Goal: Information Seeking & Learning: Learn about a topic

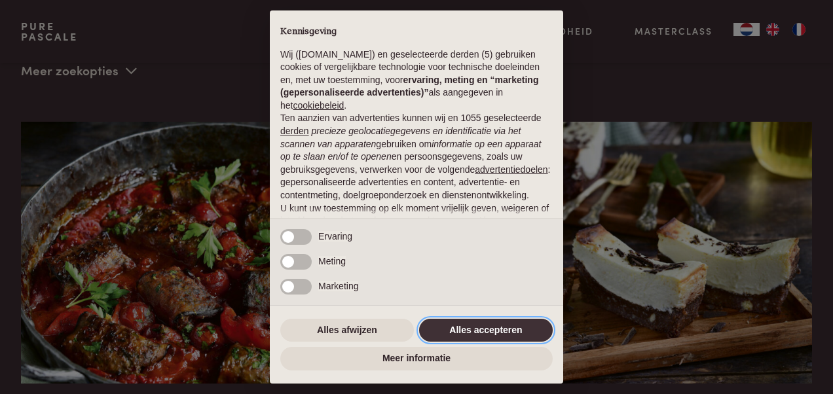
click at [483, 329] on button "Alles accepteren" at bounding box center [486, 331] width 134 height 24
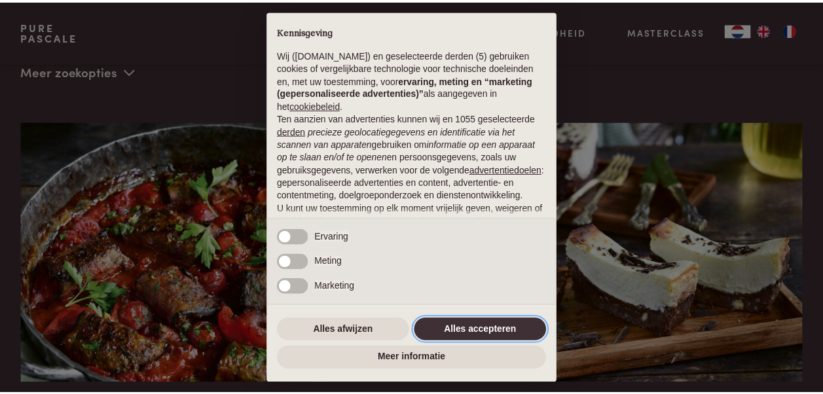
scroll to position [132, 0]
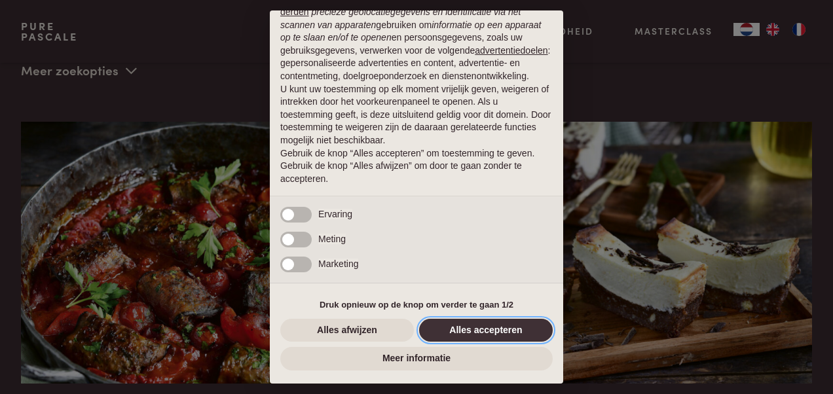
click at [489, 331] on button "Alles accepteren" at bounding box center [486, 331] width 134 height 24
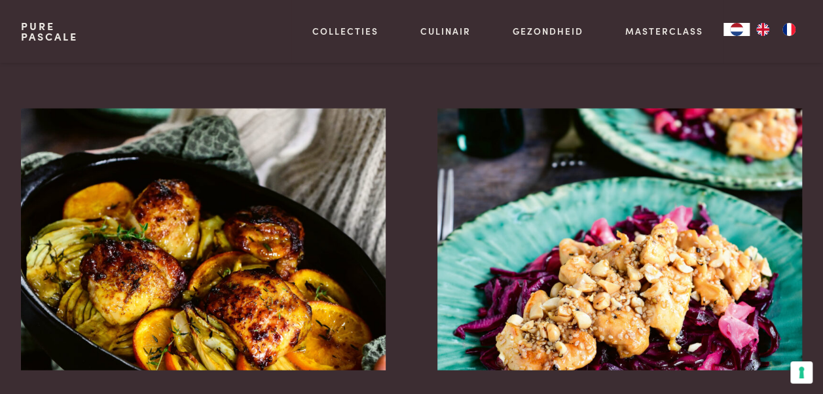
scroll to position [0, 0]
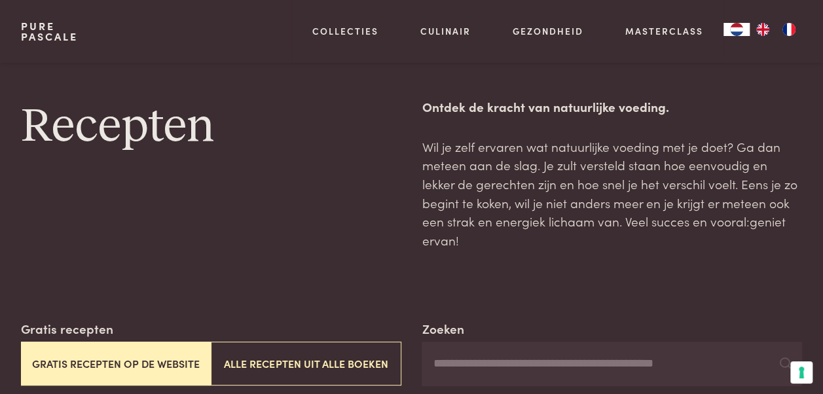
drag, startPoint x: 582, startPoint y: 350, endPoint x: 455, endPoint y: -48, distance: 418.0
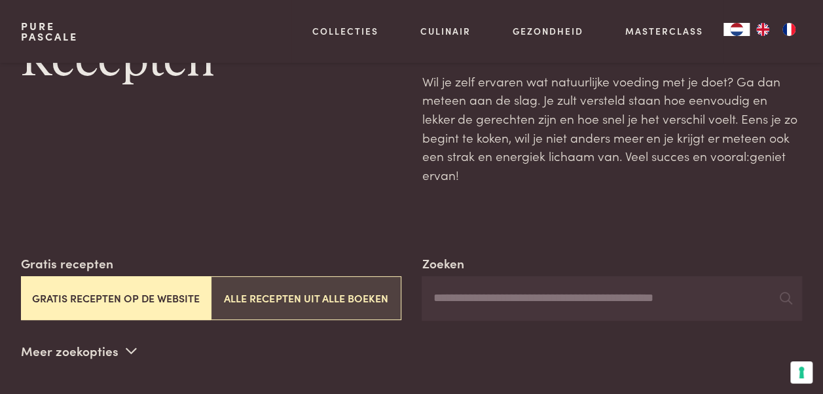
click at [291, 279] on button "Alle recepten uit alle boeken" at bounding box center [306, 298] width 190 height 44
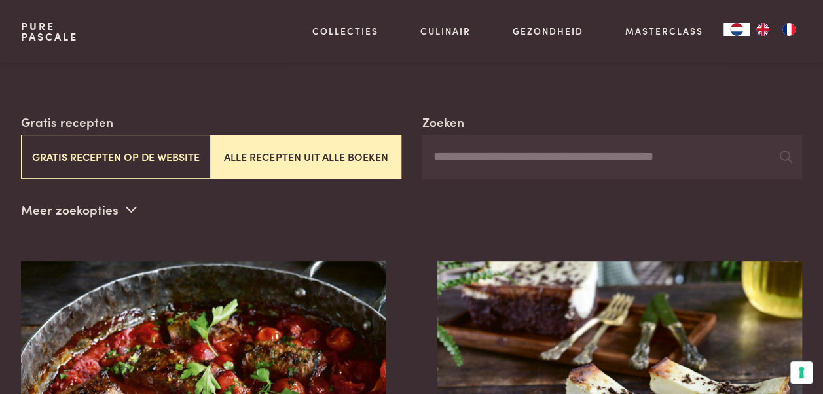
scroll to position [170, 0]
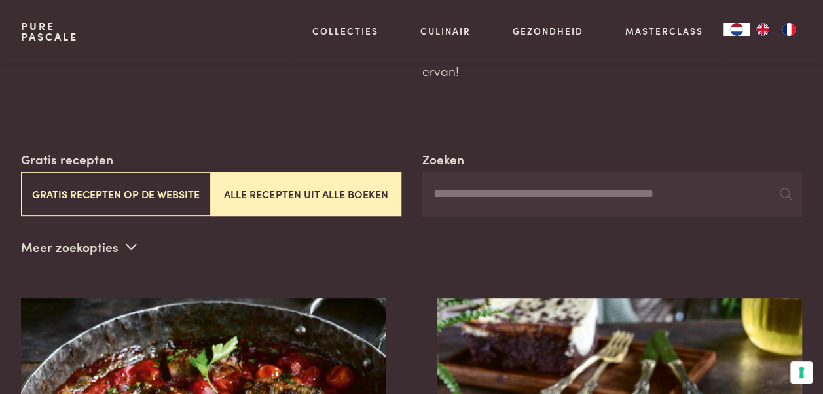
click at [517, 177] on input "Zoeken" at bounding box center [612, 194] width 381 height 45
type input "******"
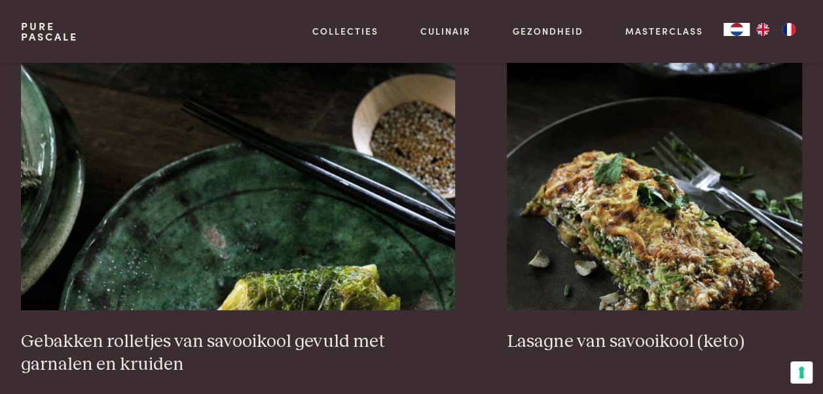
scroll to position [2462, 0]
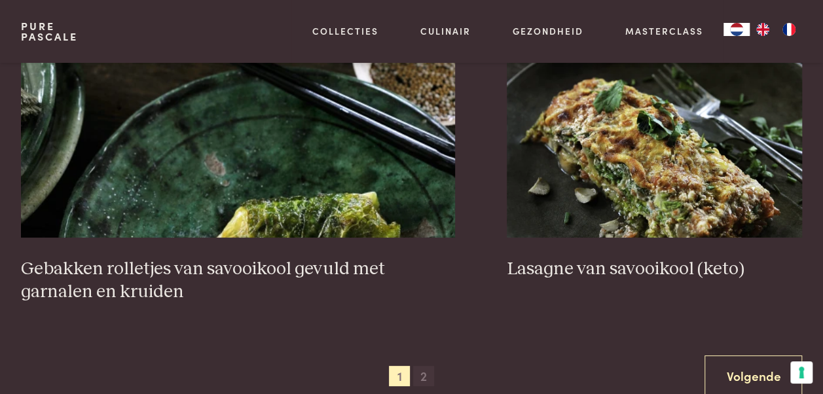
click at [426, 366] on span "2" at bounding box center [423, 376] width 21 height 21
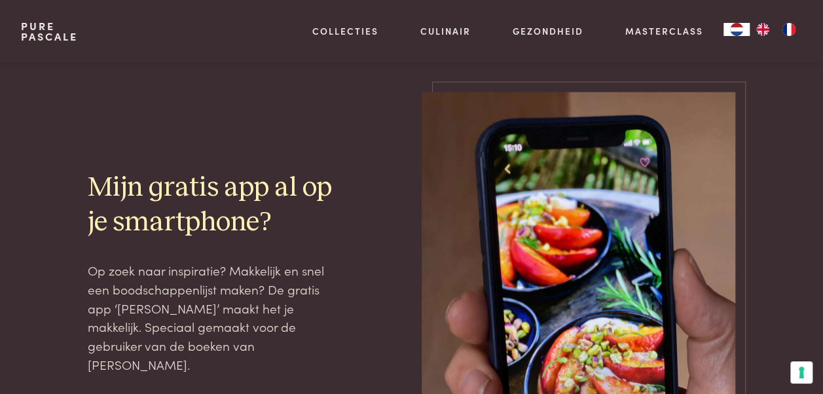
scroll to position [1938, 0]
